Goal: Information Seeking & Learning: Learn about a topic

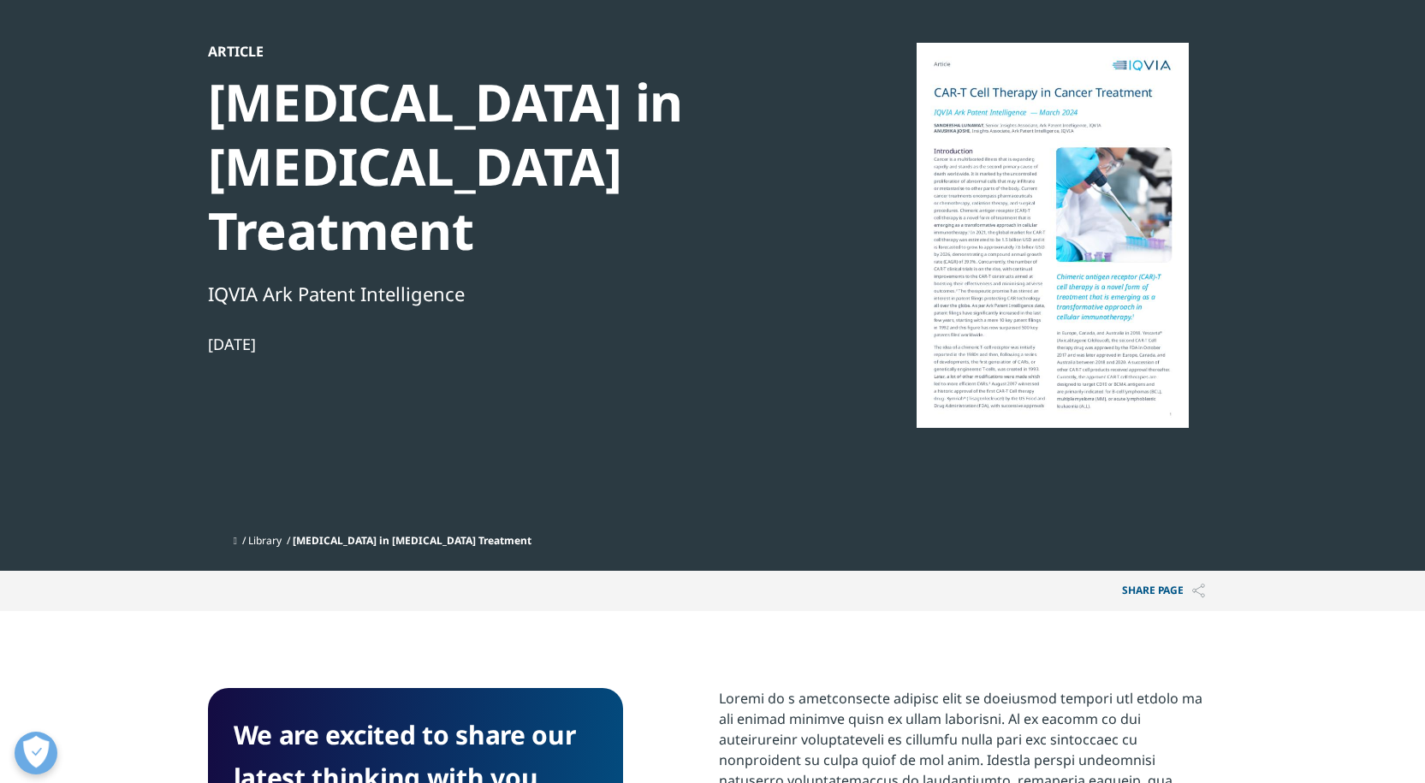
scroll to position [86, 0]
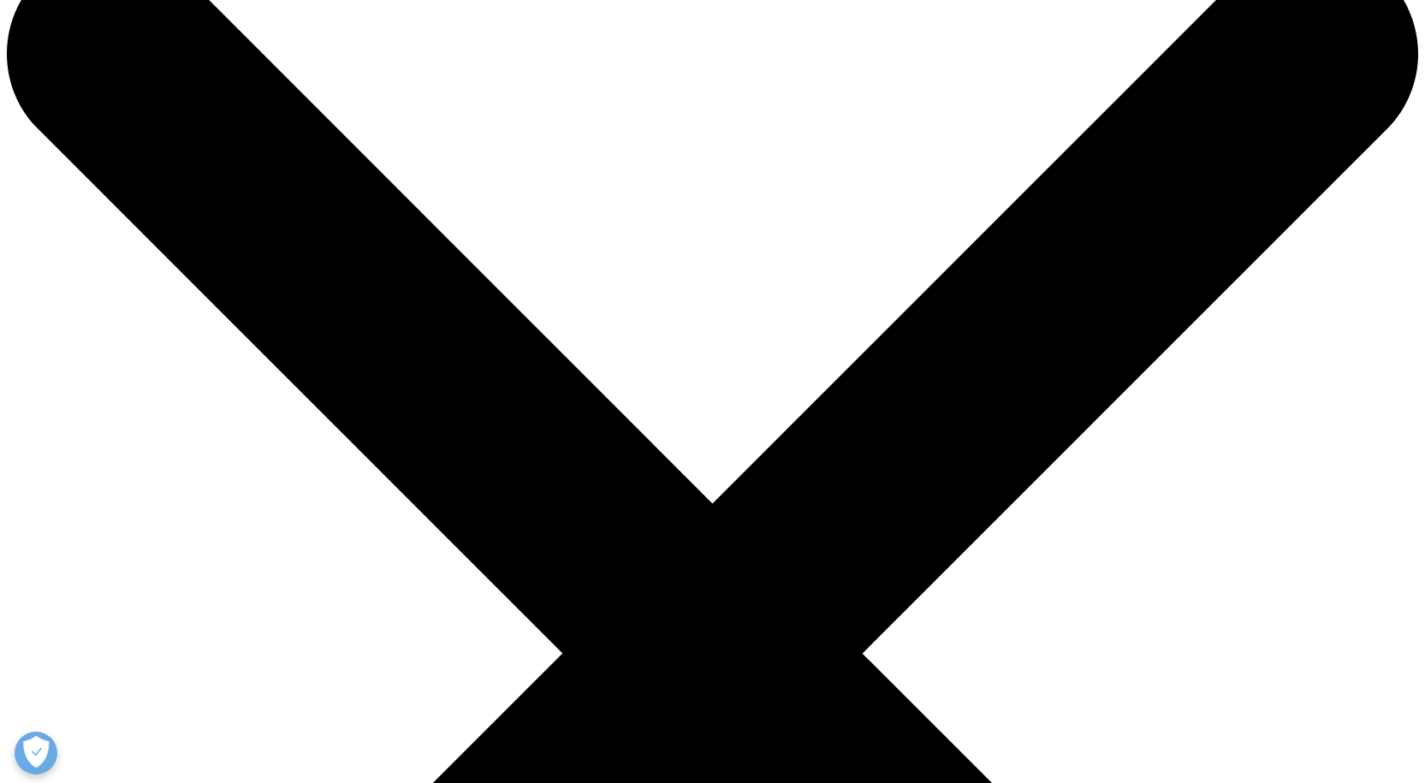
scroll to position [1036, 0]
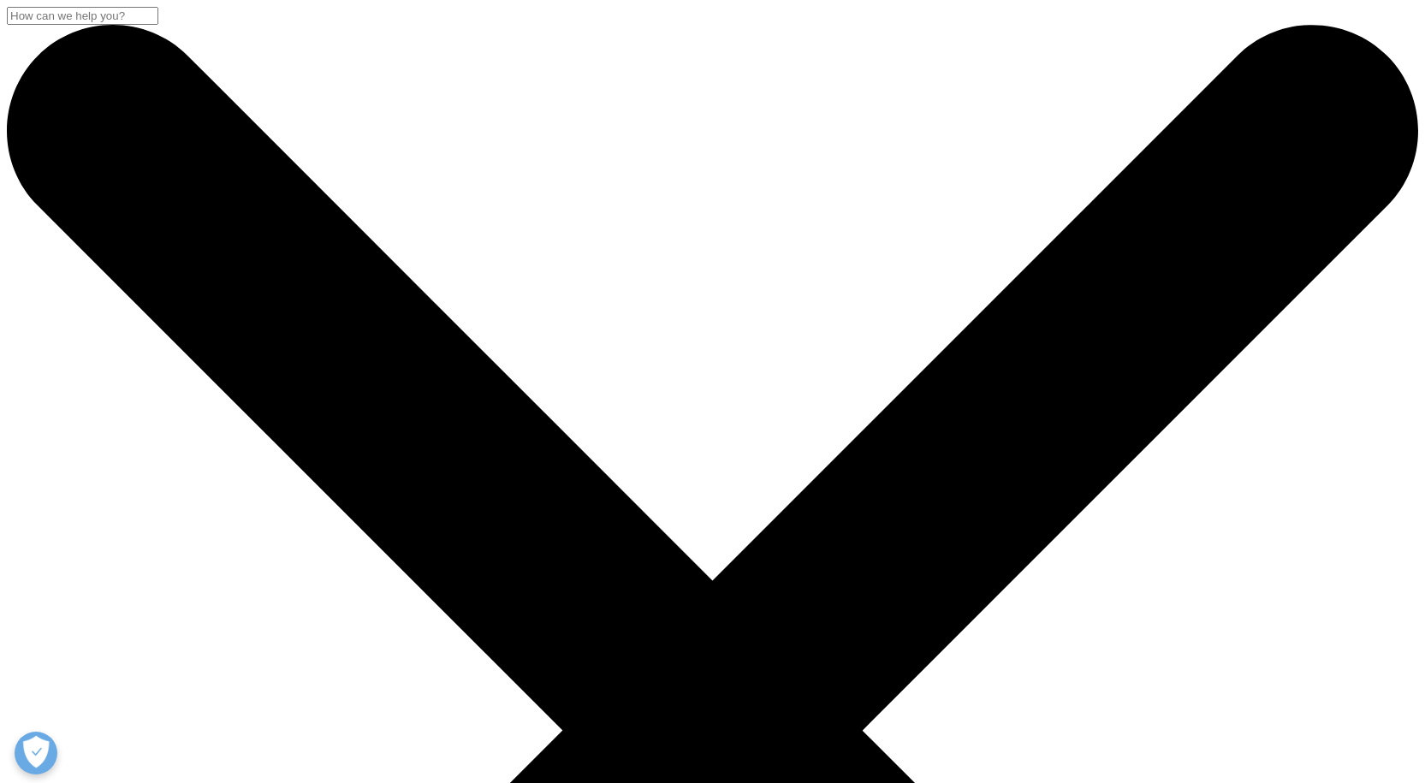
scroll to position [662, 1010]
drag, startPoint x: 245, startPoint y: 238, endPoint x: 724, endPoint y: 316, distance: 485.6
copy div "[MEDICAL_DATA] in [MEDICAL_DATA] Treatment"
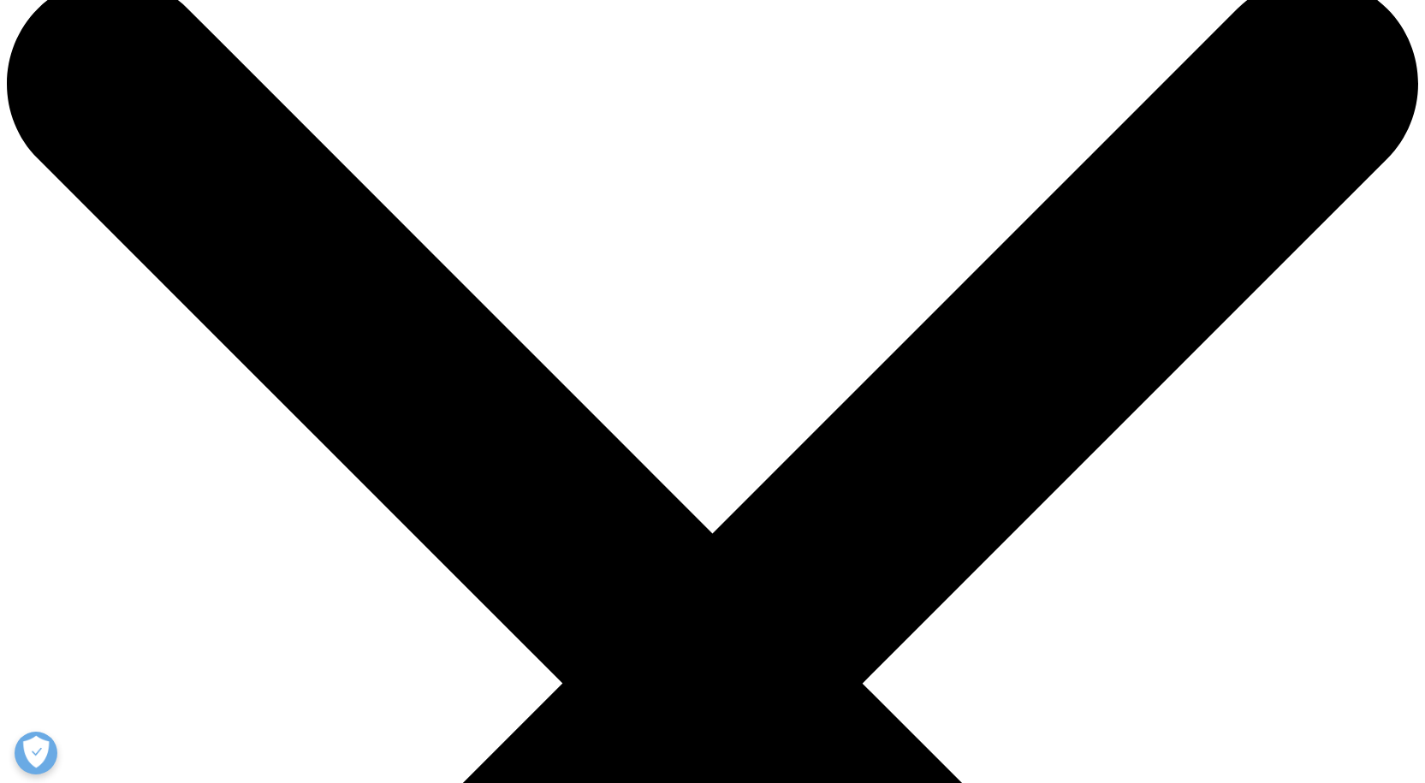
scroll to position [86, 0]
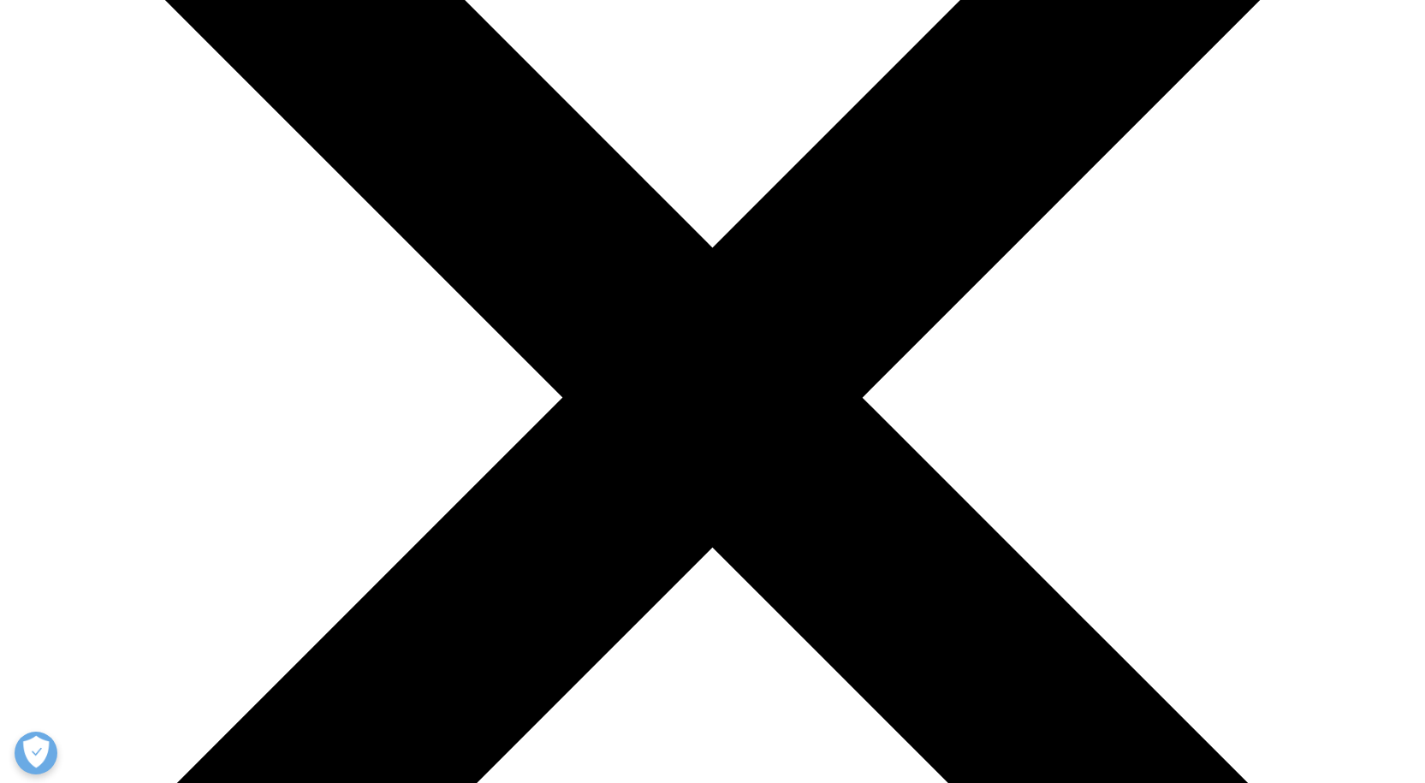
scroll to position [342, 0]
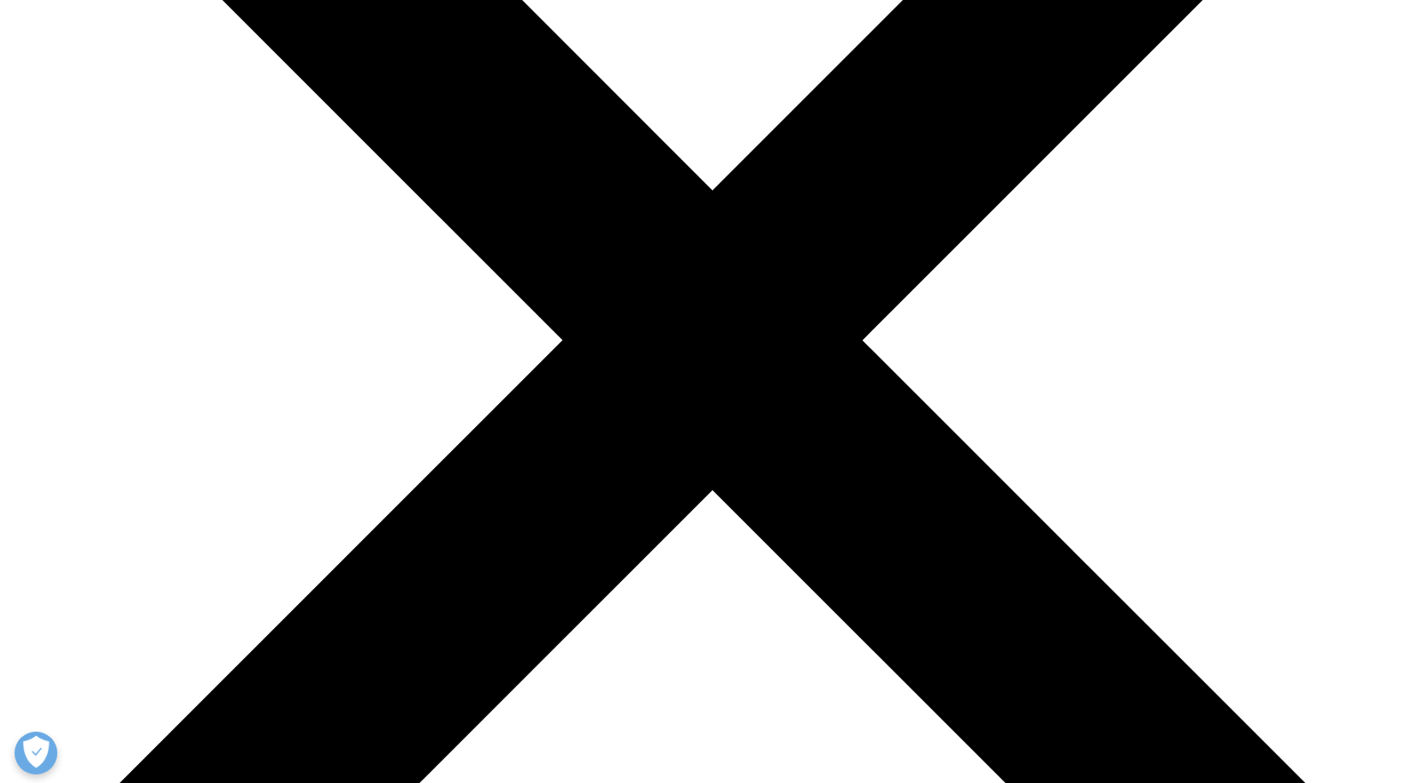
scroll to position [428, 0]
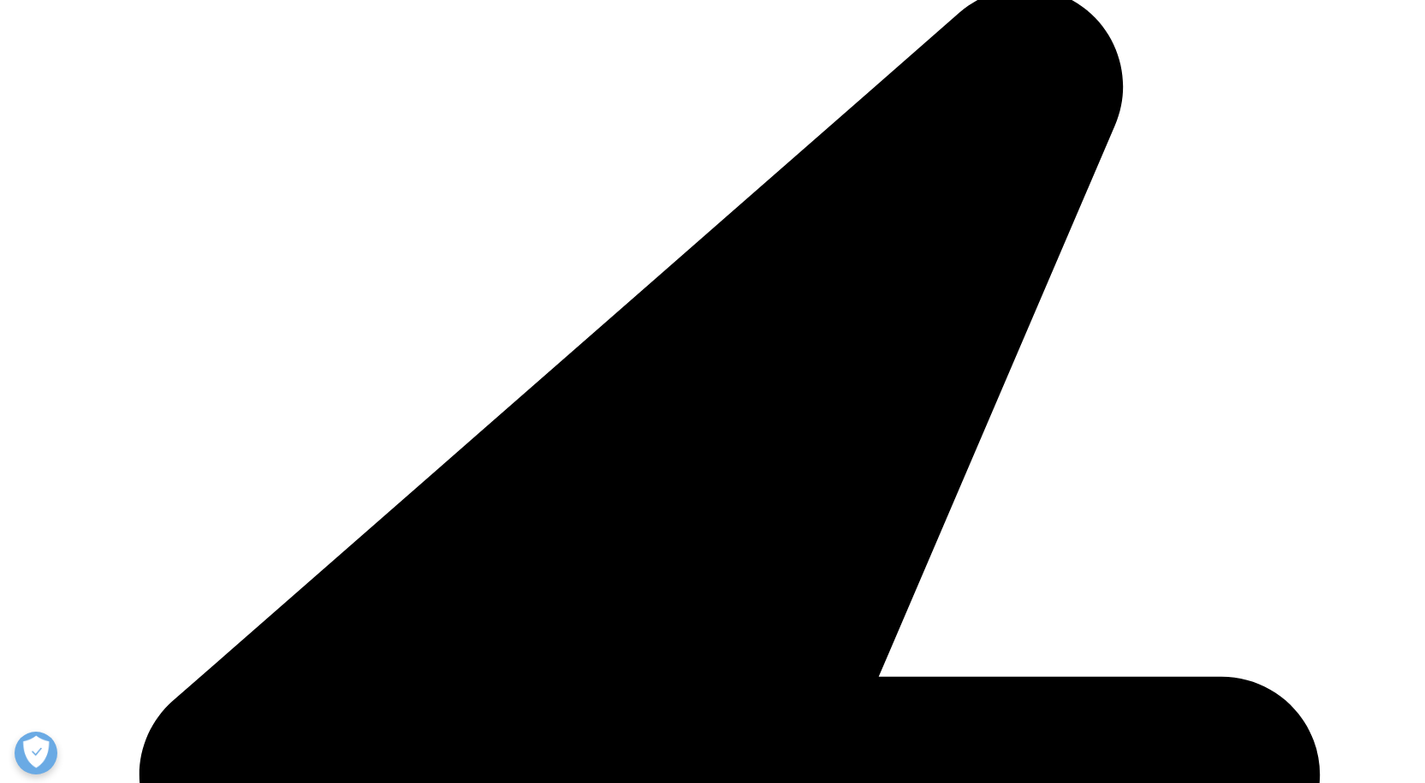
drag, startPoint x: 1067, startPoint y: 455, endPoint x: 1027, endPoint y: 517, distance: 73.6
copy p "In [DATE], the global market for [MEDICAL_DATA] was estimated to be 1.5 billion…"
